Goal: Transaction & Acquisition: Purchase product/service

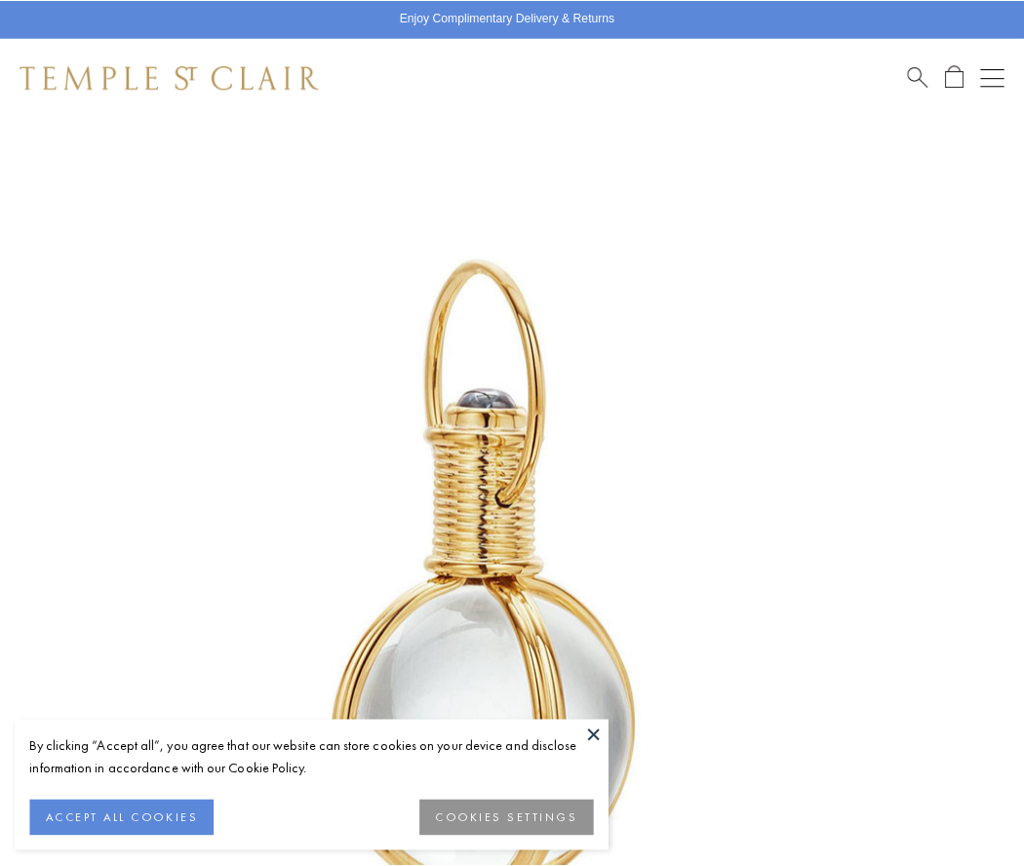
scroll to position [505, 0]
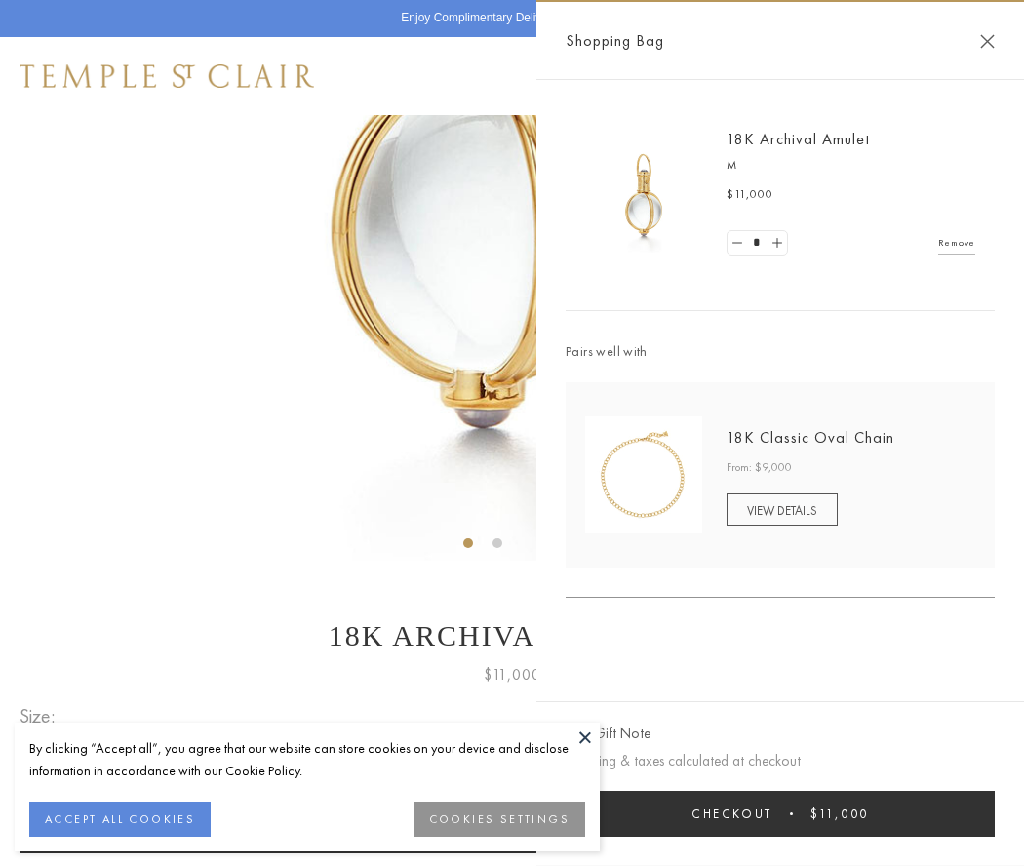
click at [780, 813] on button "Checkout $11,000" at bounding box center [780, 814] width 429 height 46
